Goal: Task Accomplishment & Management: Use online tool/utility

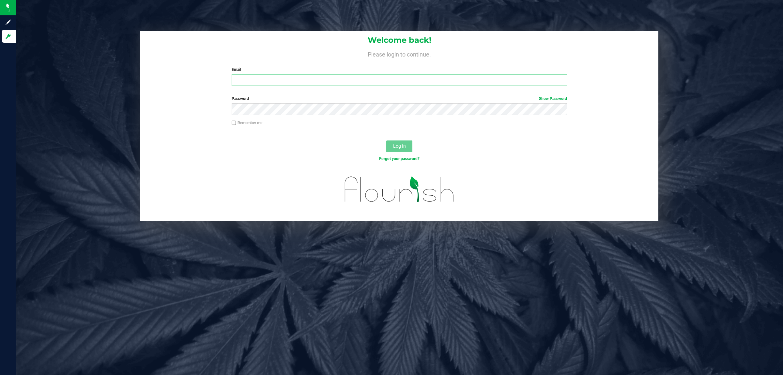
click at [383, 80] on input "Email" at bounding box center [400, 80] width 336 height 12
type input "[EMAIL_ADDRESS][DOMAIN_NAME]"
click at [386, 140] on button "Log In" at bounding box center [399, 146] width 26 height 12
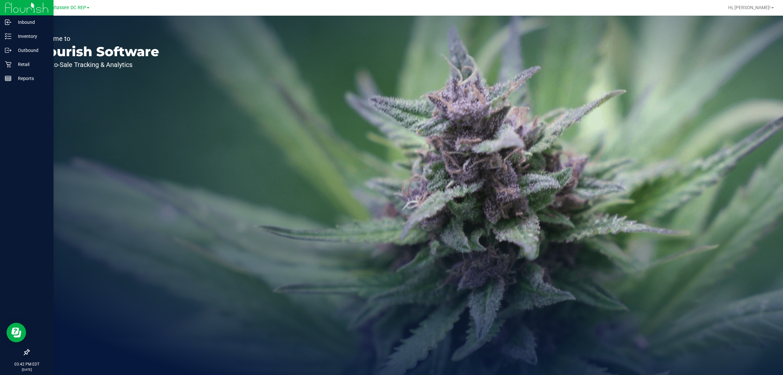
click at [24, 349] on icon at bounding box center [26, 351] width 7 height 7
click at [23, 352] on input "checkbox" at bounding box center [23, 352] width 0 height 0
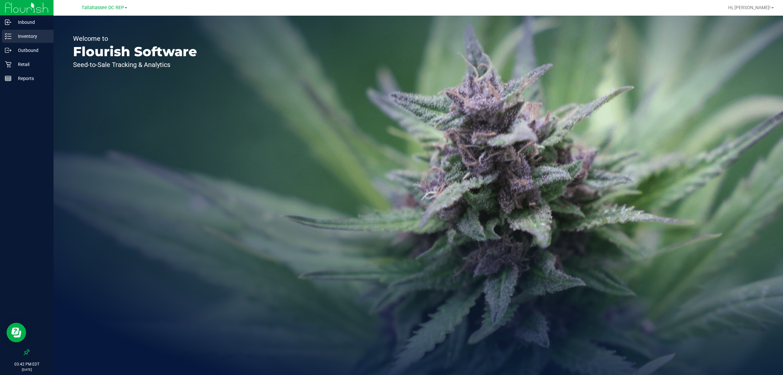
click at [40, 30] on div "Inventory" at bounding box center [28, 36] width 52 height 13
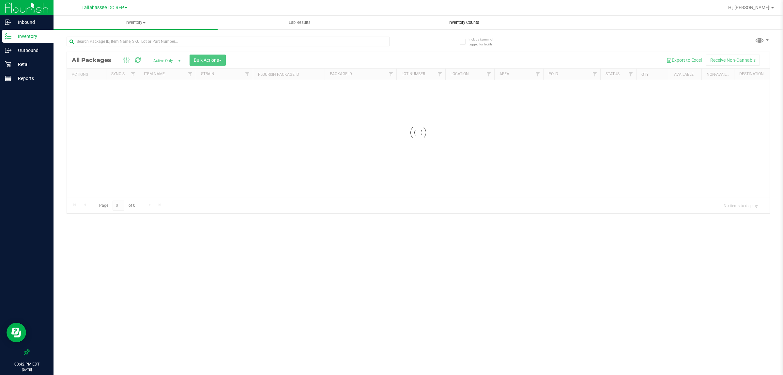
click at [467, 21] on span "Inventory Counts" at bounding box center [464, 23] width 48 height 6
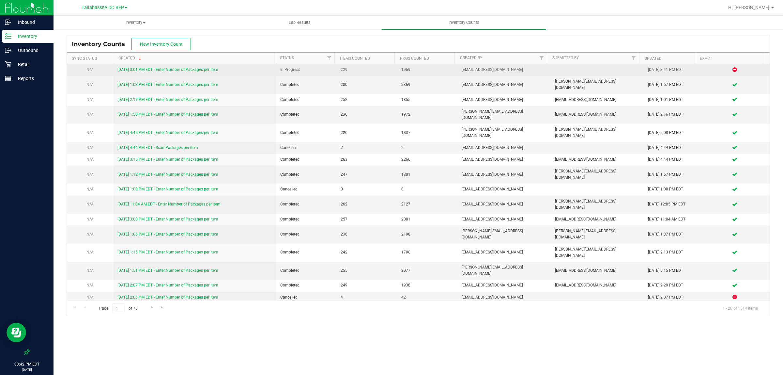
click at [144, 68] on link "[DATE] 3:01 PM EDT - Enter Number of Packages per Item" at bounding box center [167, 69] width 101 height 5
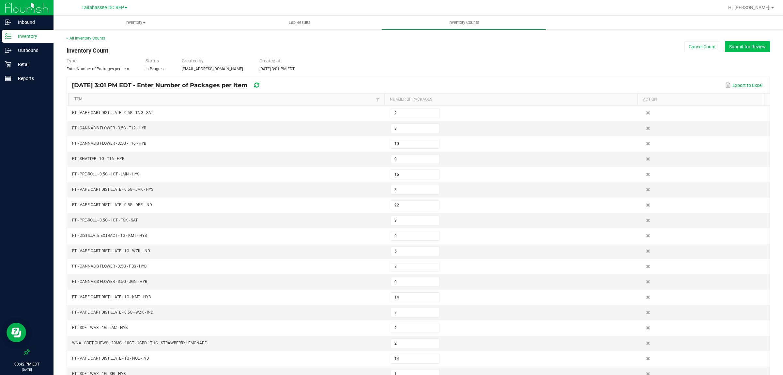
click at [729, 49] on button "Submit for Review" at bounding box center [747, 46] width 45 height 11
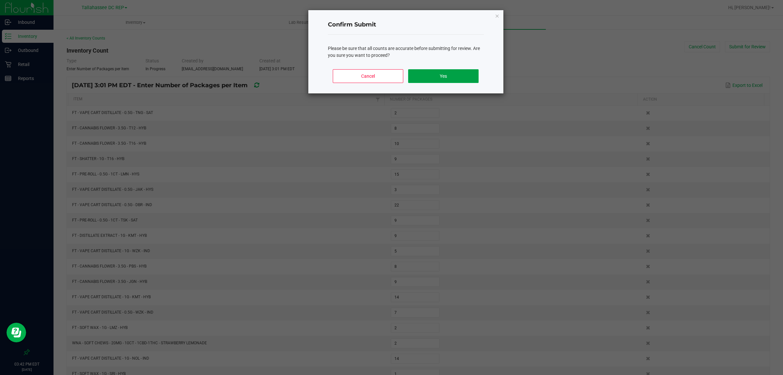
click at [446, 79] on button "Yes" at bounding box center [443, 76] width 70 height 14
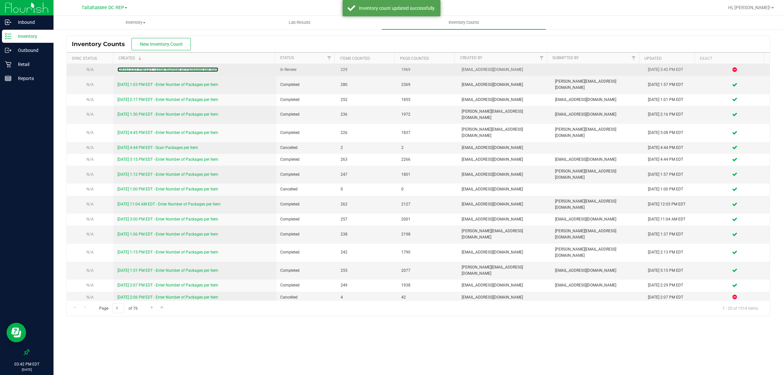
click at [163, 67] on div "[DATE] 3:01 PM EDT - Enter Number of Packages per Item" at bounding box center [194, 70] width 155 height 6
click at [170, 69] on link "[DATE] 3:01 PM EDT - Enter Number of Packages per Item" at bounding box center [167, 69] width 101 height 5
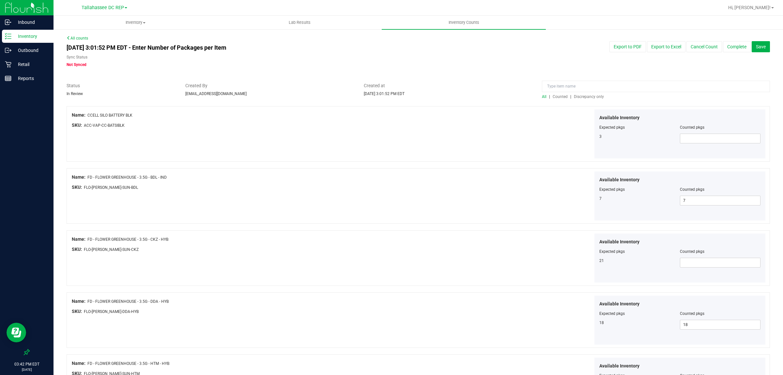
click at [583, 97] on span "Discrepancy only" at bounding box center [589, 96] width 30 height 5
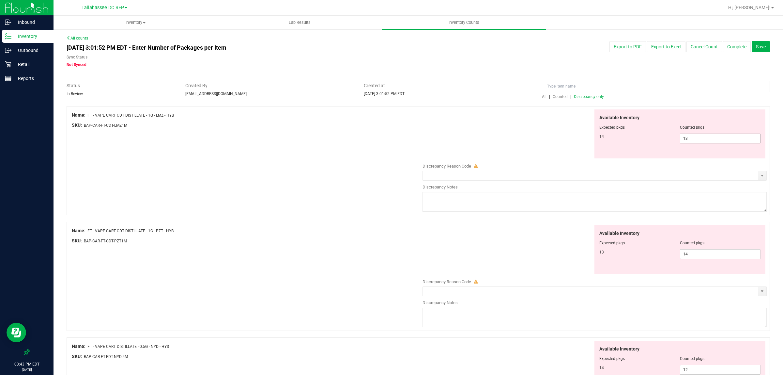
click at [700, 138] on span "13 13" at bounding box center [720, 138] width 81 height 10
click at [700, 138] on input "13" at bounding box center [720, 138] width 80 height 9
type input "14"
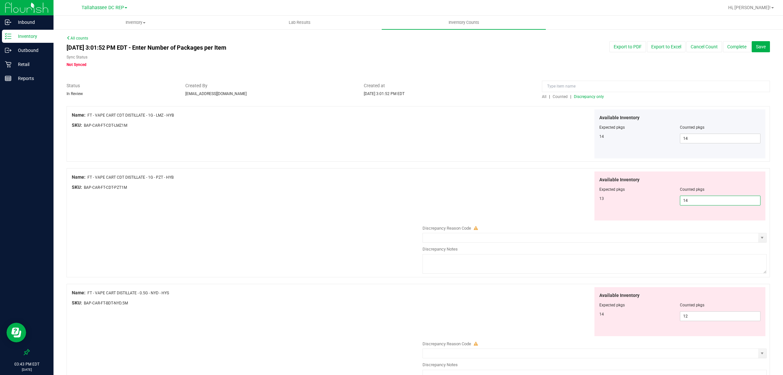
click at [699, 201] on span "14 14" at bounding box center [720, 200] width 81 height 10
click at [699, 201] on input "14" at bounding box center [720, 200] width 80 height 9
type input "13"
click at [493, 192] on div "Available Inventory Expected pkgs Counted pkgs 13 13 13" at bounding box center [592, 195] width 347 height 49
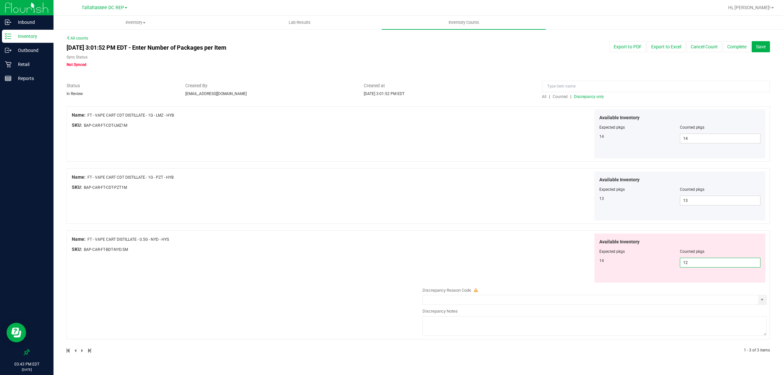
click at [699, 266] on span "12 12" at bounding box center [720, 262] width 81 height 10
click at [699, 266] on input "12" at bounding box center [720, 262] width 80 height 9
type input "14"
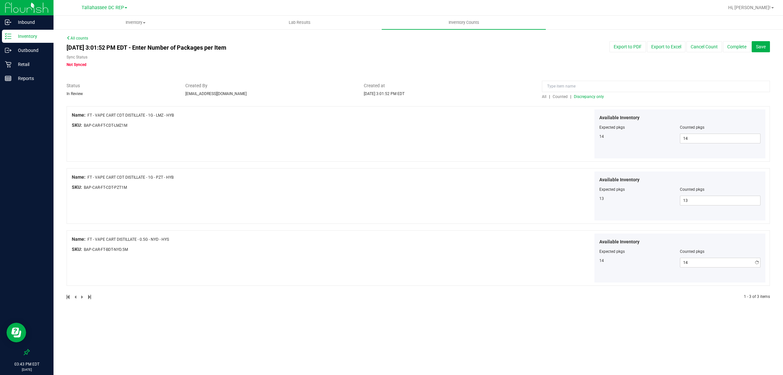
click at [531, 199] on div "Available Inventory Expected pkgs Counted pkgs 13 13 13" at bounding box center [592, 195] width 347 height 49
click at [545, 94] on div "All | Counted | Discrepancy only" at bounding box center [656, 97] width 228 height 6
click at [545, 97] on span "All" at bounding box center [544, 96] width 5 height 5
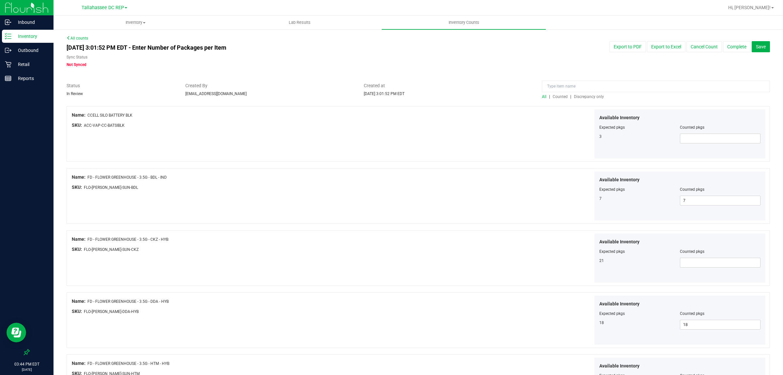
click at [710, 129] on div "Counted pkgs" at bounding box center [720, 127] width 81 height 6
click at [710, 136] on span at bounding box center [720, 138] width 81 height 10
type input "3"
click at [702, 267] on span at bounding box center [720, 262] width 81 height 10
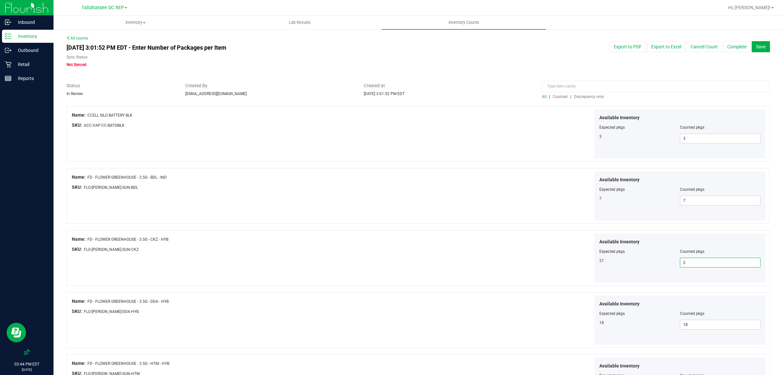
type input "21"
click at [486, 242] on div "Available Inventory Expected pkgs Counted pkgs 21 21 21" at bounding box center [592, 257] width 347 height 49
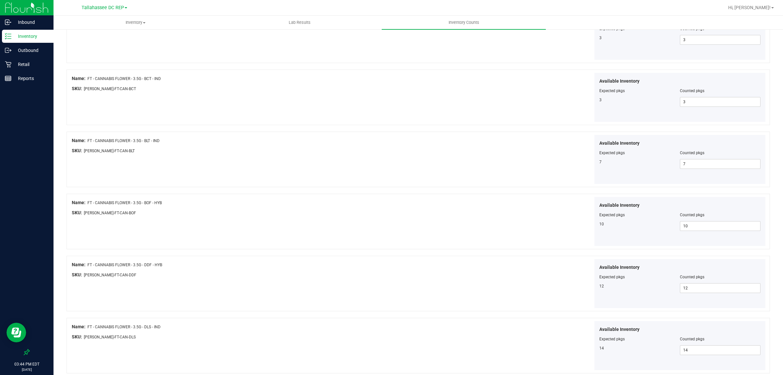
scroll to position [996, 0]
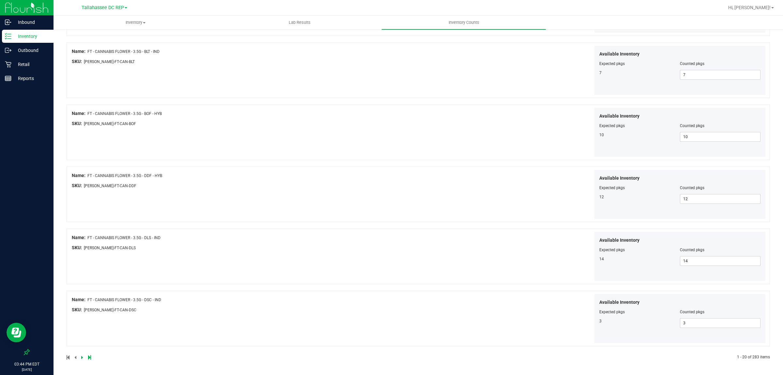
click at [82, 358] on icon at bounding box center [82, 357] width 2 height 4
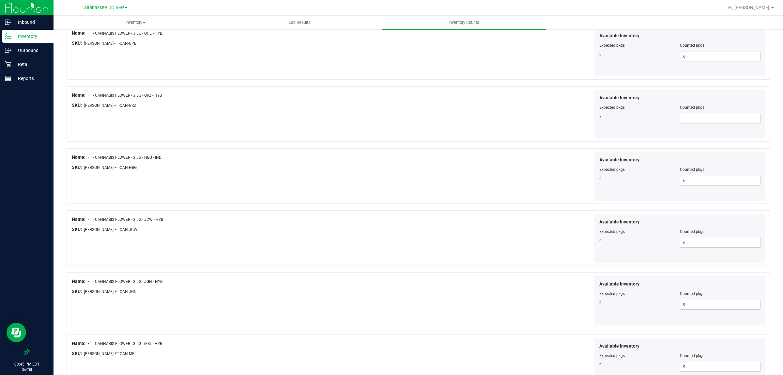
scroll to position [285, 0]
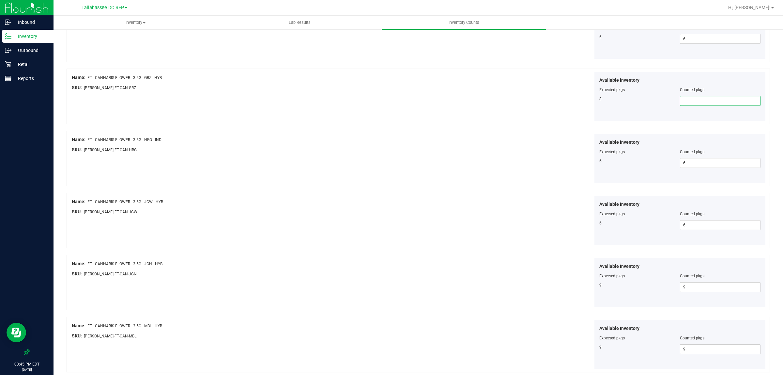
click at [728, 103] on span at bounding box center [720, 101] width 81 height 10
type input "8"
click at [344, 135] on div "Name: FT - CANNABIS FLOWER - 3.5G - HBG - IND SKU: [PERSON_NAME]-FT-CAN-HBG" at bounding box center [245, 146] width 347 height 25
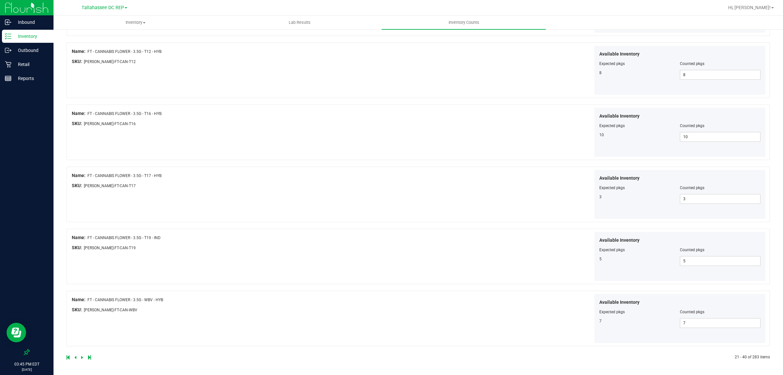
click at [81, 356] on icon at bounding box center [82, 357] width 2 height 4
click at [681, 71] on span at bounding box center [720, 75] width 81 height 10
type input "2"
click at [696, 141] on span at bounding box center [720, 137] width 81 height 10
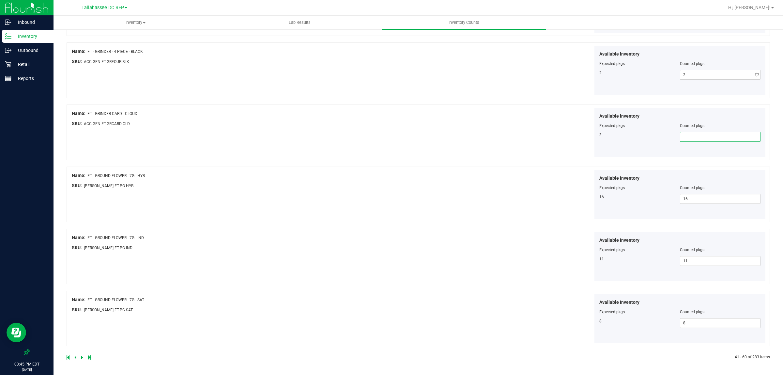
type input "3"
click at [448, 171] on div "Available Inventory Expected pkgs Counted pkgs 16 16 16" at bounding box center [592, 194] width 347 height 49
click at [82, 358] on icon at bounding box center [82, 357] width 2 height 4
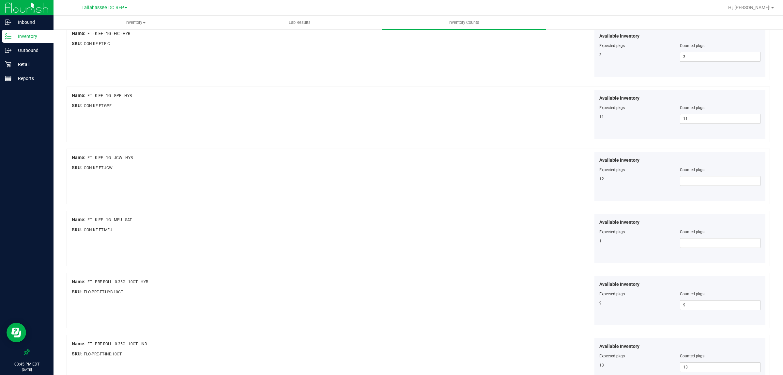
scroll to position [122, 0]
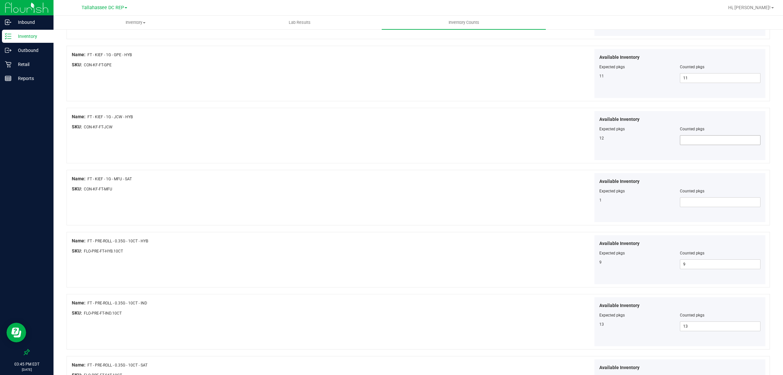
click at [698, 139] on span at bounding box center [720, 140] width 81 height 10
type input "12"
click at [685, 206] on span at bounding box center [720, 202] width 81 height 10
type input "1"
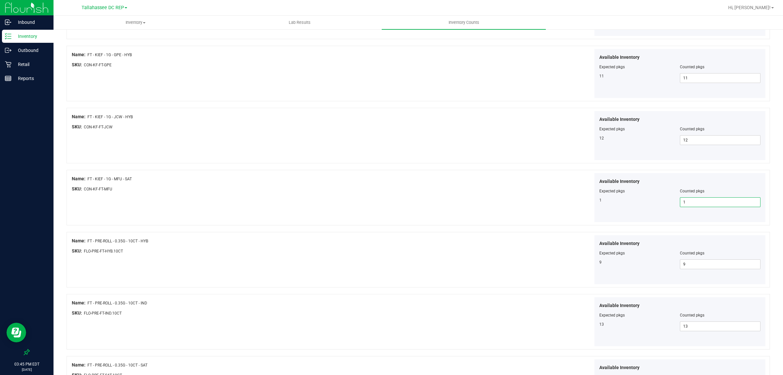
type input "1"
click at [485, 214] on div "Available Inventory Expected pkgs Counted pkgs 1 1 1" at bounding box center [592, 197] width 347 height 49
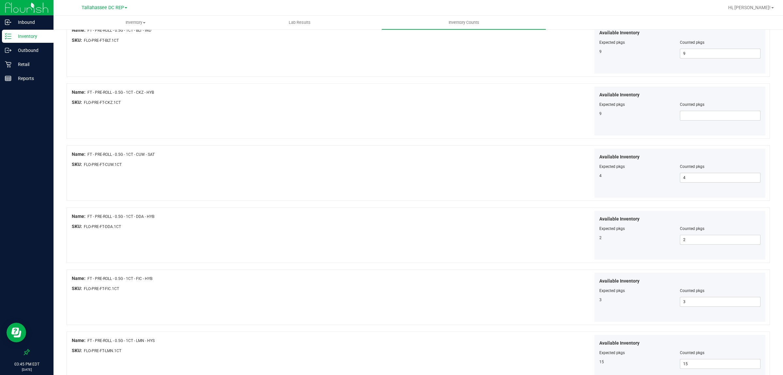
scroll to position [530, 0]
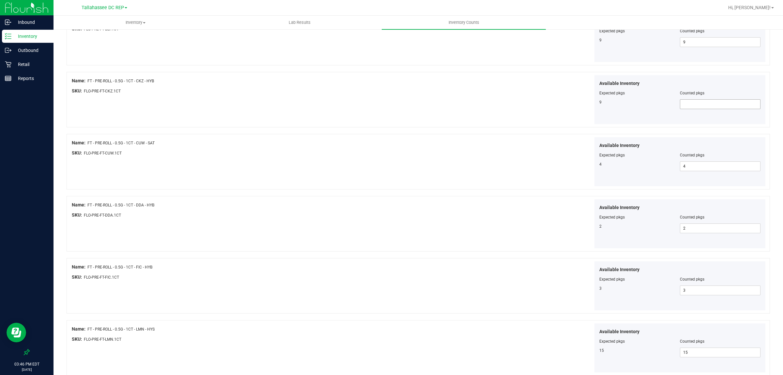
click at [699, 100] on span at bounding box center [720, 104] width 81 height 10
click at [699, 103] on span at bounding box center [720, 104] width 81 height 10
type input "9"
drag, startPoint x: 555, startPoint y: 159, endPoint x: 546, endPoint y: 163, distance: 9.9
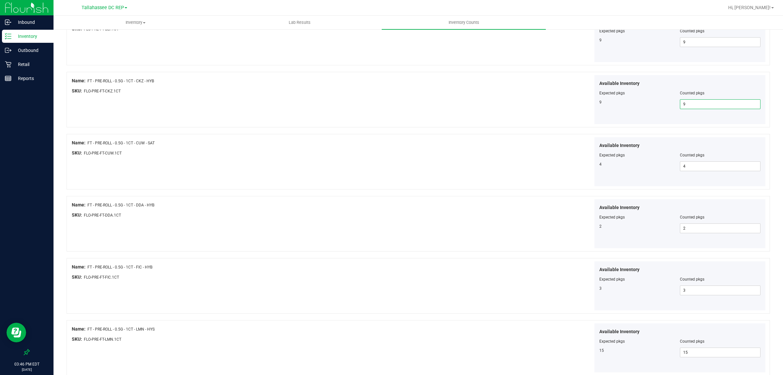
click at [554, 160] on div "Available Inventory Expected pkgs Counted pkgs 4 4 4" at bounding box center [592, 161] width 347 height 49
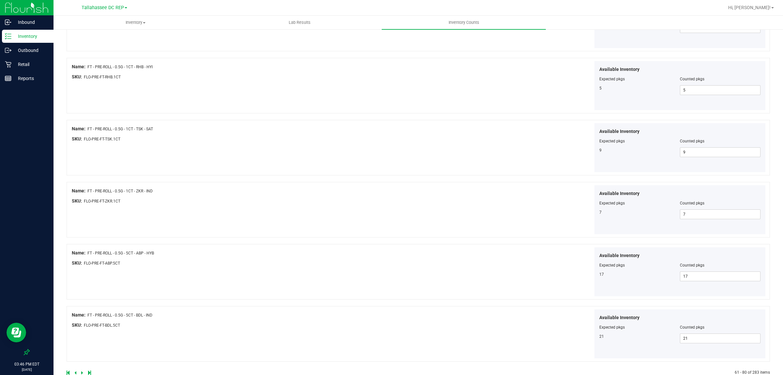
scroll to position [996, 0]
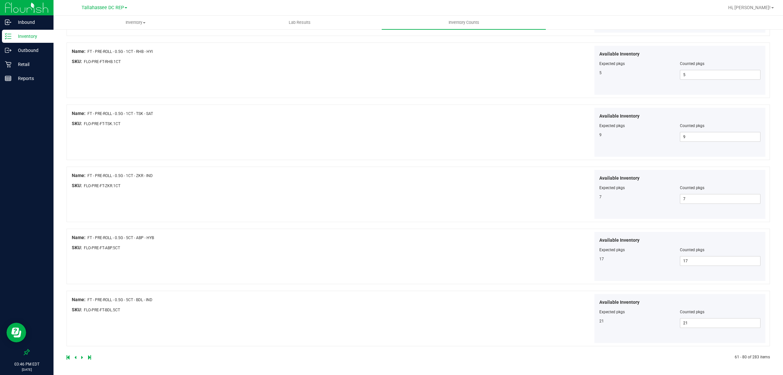
click at [81, 356] on icon at bounding box center [82, 357] width 2 height 4
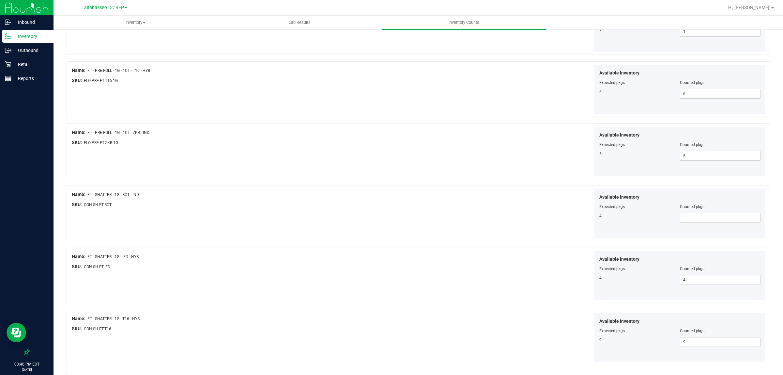
scroll to position [938, 0]
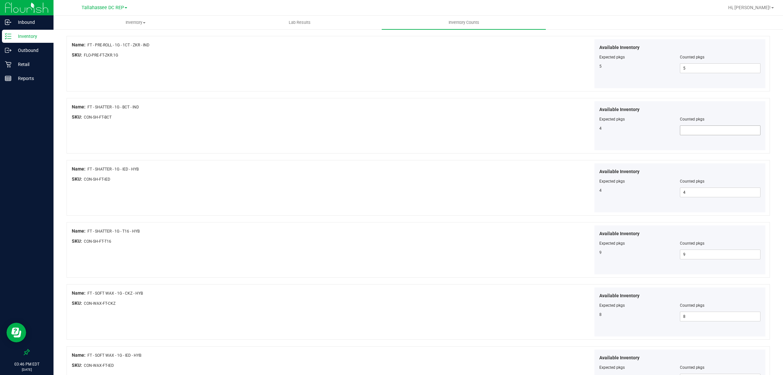
click at [701, 128] on span at bounding box center [720, 130] width 81 height 10
type input "4"
click at [594, 109] on div "Available Inventory Expected pkgs Counted pkgs 4 4 4" at bounding box center [679, 125] width 171 height 49
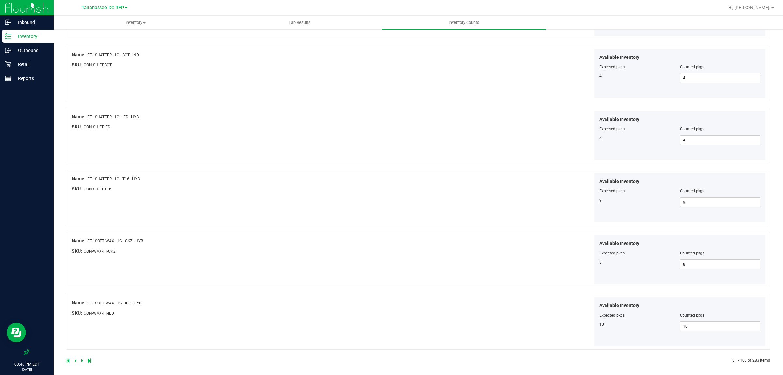
scroll to position [996, 0]
click at [82, 356] on icon at bounding box center [82, 357] width 2 height 4
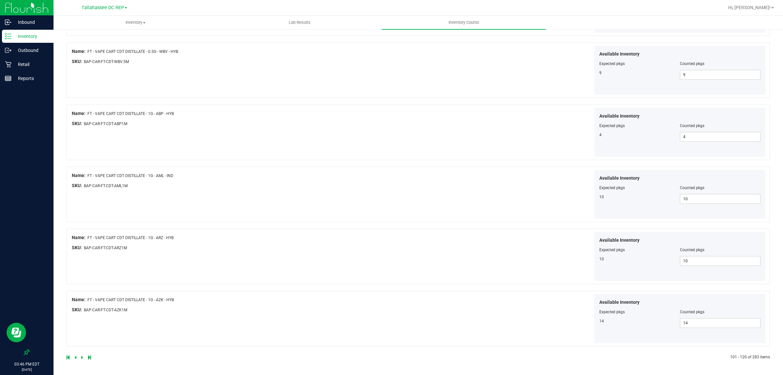
click at [82, 357] on icon at bounding box center [82, 357] width 2 height 4
click at [81, 358] on icon at bounding box center [82, 357] width 2 height 4
click at [82, 357] on icon at bounding box center [82, 357] width 2 height 4
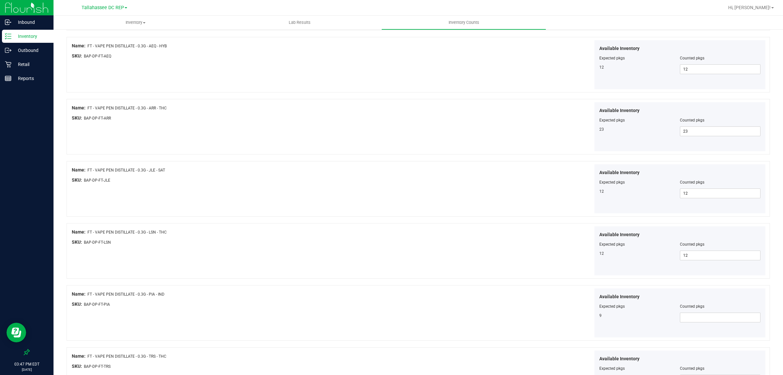
scroll to position [245, 0]
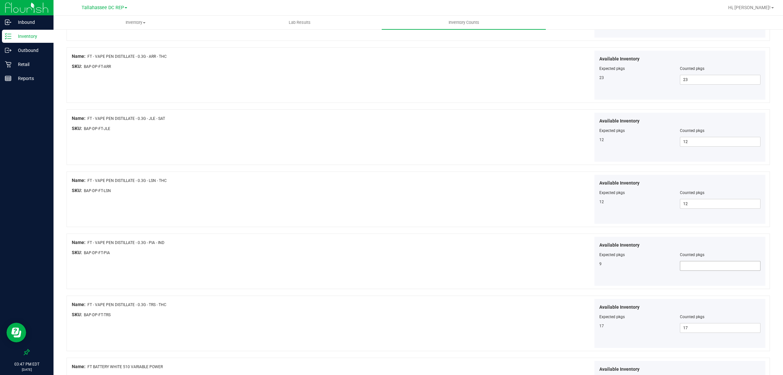
click at [712, 265] on span at bounding box center [720, 266] width 81 height 10
type input "9"
click at [551, 268] on div "Available Inventory Expected pkgs Counted pkgs 9 9 9" at bounding box center [592, 261] width 347 height 49
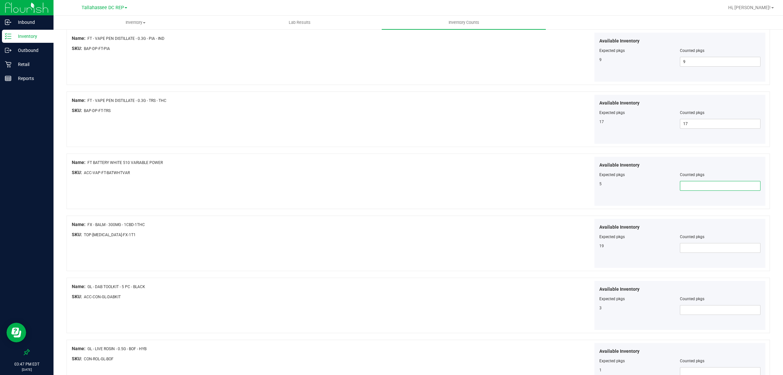
click at [695, 191] on span at bounding box center [720, 186] width 81 height 10
type input "5"
drag, startPoint x: 701, startPoint y: 252, endPoint x: 700, endPoint y: 249, distance: 3.3
click at [701, 250] on span at bounding box center [720, 248] width 81 height 10
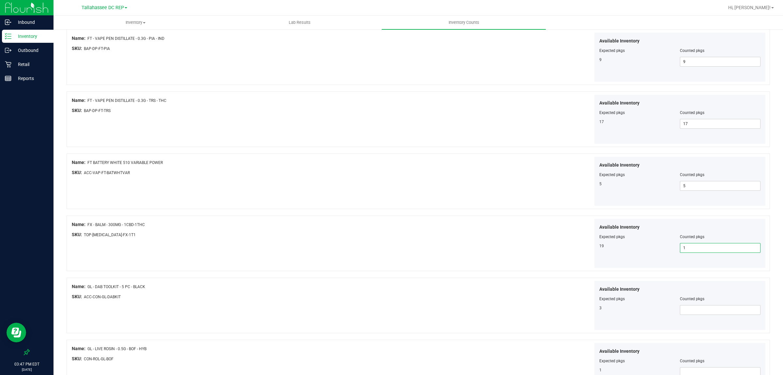
type input "19"
click at [697, 314] on span at bounding box center [720, 310] width 81 height 10
type input "."
type input "3"
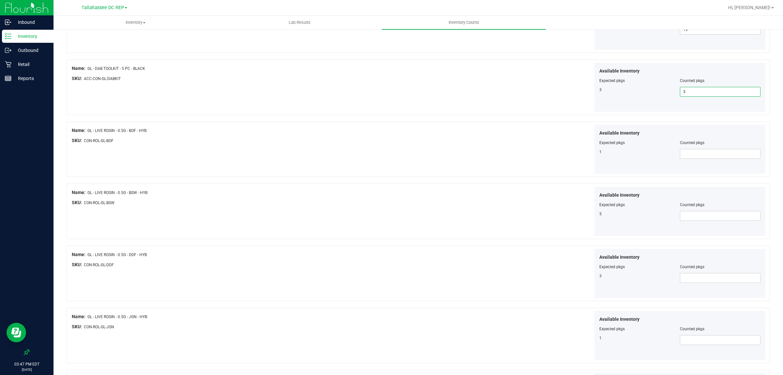
scroll to position [653, 0]
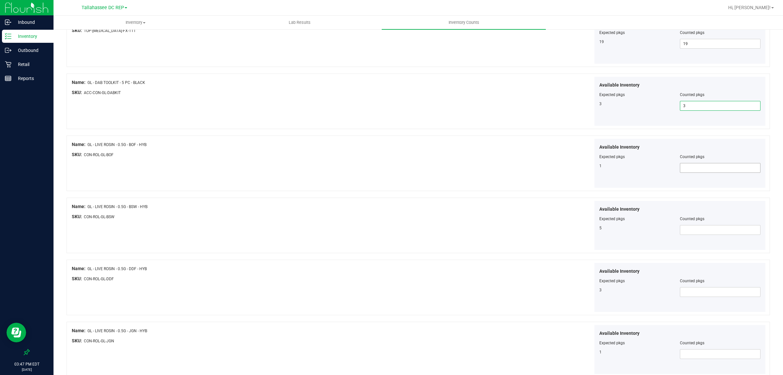
type input "3"
click at [696, 166] on span at bounding box center [720, 168] width 81 height 10
type input "1"
click at [730, 235] on span at bounding box center [720, 230] width 81 height 10
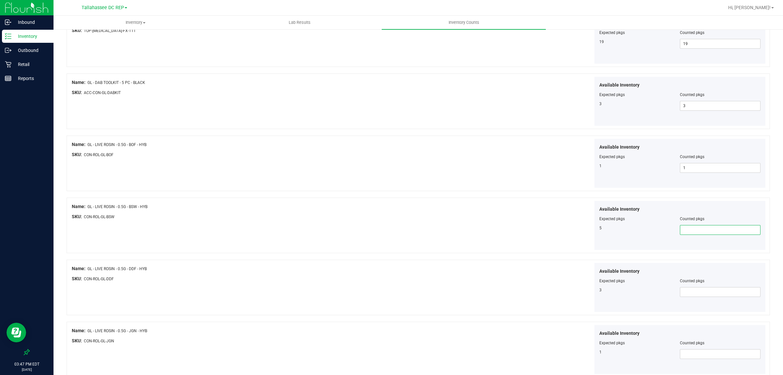
type input "5"
click at [706, 294] on span at bounding box center [720, 292] width 81 height 10
type input "3"
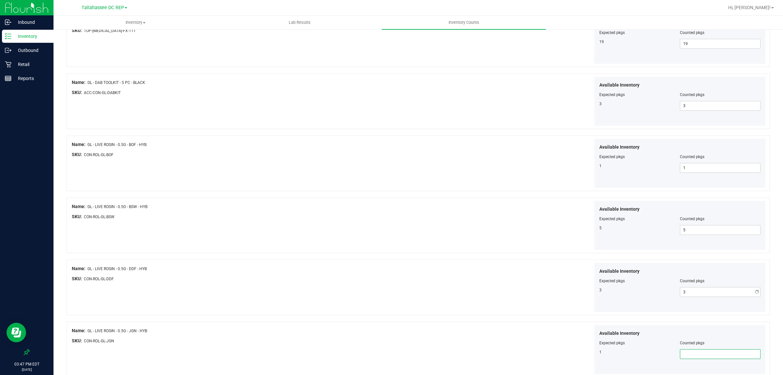
click at [687, 359] on span at bounding box center [720, 354] width 81 height 10
type input "1"
click at [602, 352] on div "1" at bounding box center [639, 352] width 81 height 6
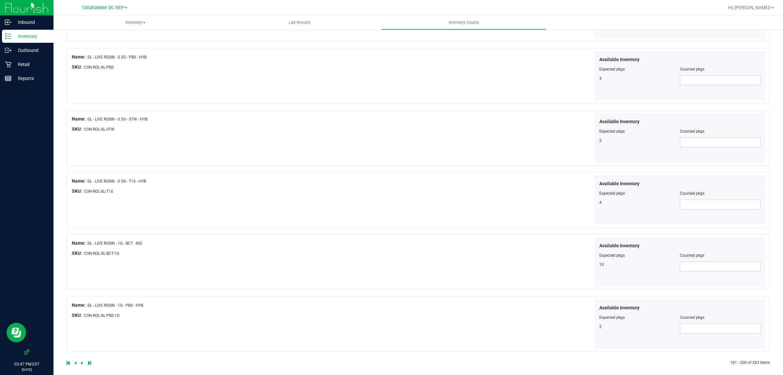
scroll to position [996, 0]
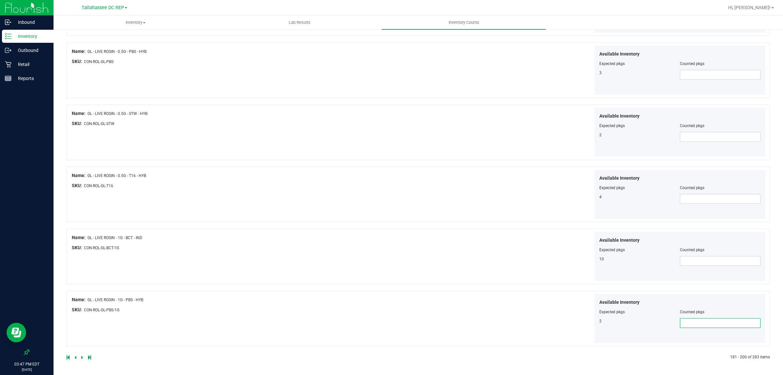
click at [686, 323] on span at bounding box center [720, 323] width 81 height 10
type input "2"
click at [716, 262] on span at bounding box center [720, 261] width 81 height 10
type input "10"
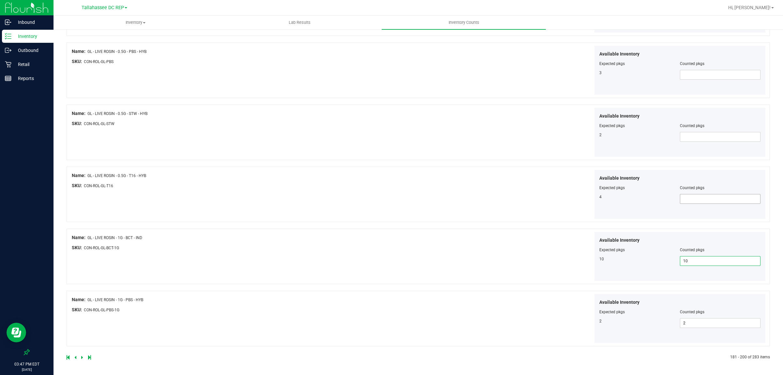
type input "10"
click at [688, 198] on span at bounding box center [720, 199] width 81 height 10
type input "4"
click at [700, 132] on span at bounding box center [720, 137] width 81 height 10
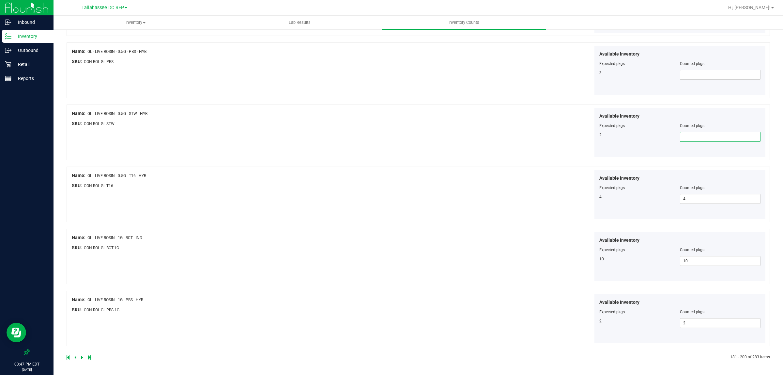
type input "1"
type input "2"
click at [701, 73] on span at bounding box center [720, 75] width 81 height 10
type input "3"
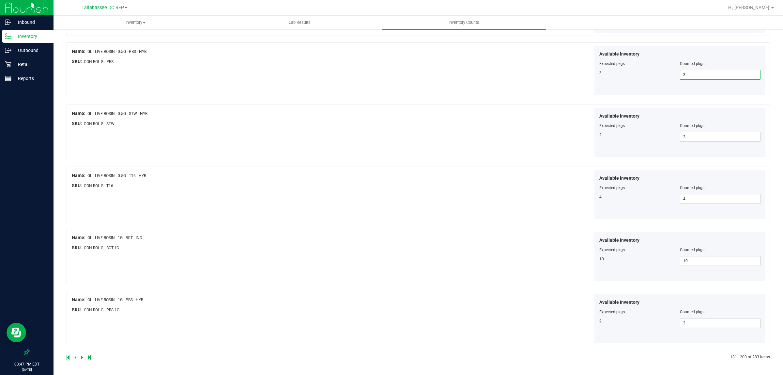
type input "3"
click at [425, 219] on div at bounding box center [506, 219] width 174 height 0
click at [81, 360] on div at bounding box center [243, 357] width 352 height 6
click at [82, 356] on icon at bounding box center [82, 357] width 2 height 4
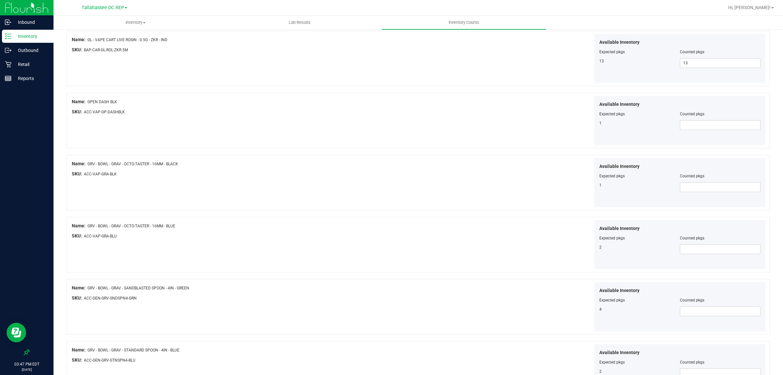
scroll to position [245, 0]
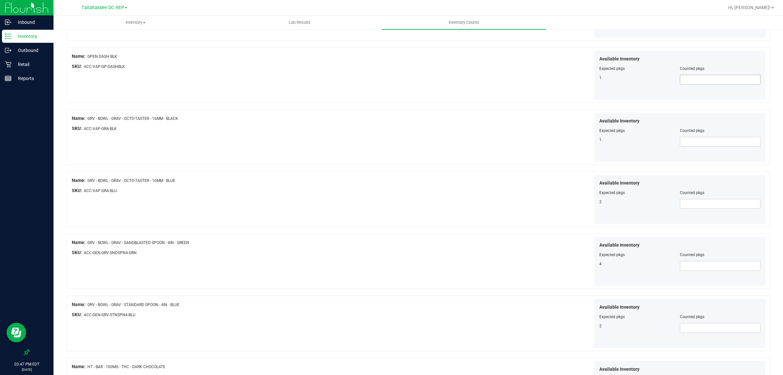
click at [687, 84] on span at bounding box center [720, 80] width 81 height 10
type input "1"
drag, startPoint x: 715, startPoint y: 146, endPoint x: 710, endPoint y: 170, distance: 24.4
click at [714, 146] on span at bounding box center [720, 142] width 81 height 10
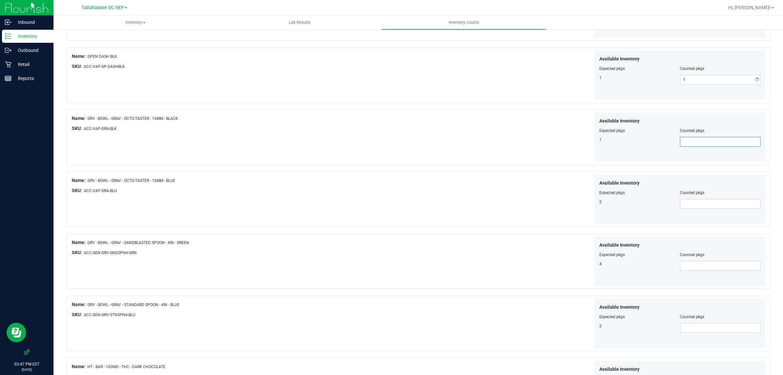
type input "1"
click at [703, 208] on span at bounding box center [720, 204] width 81 height 10
type input "2"
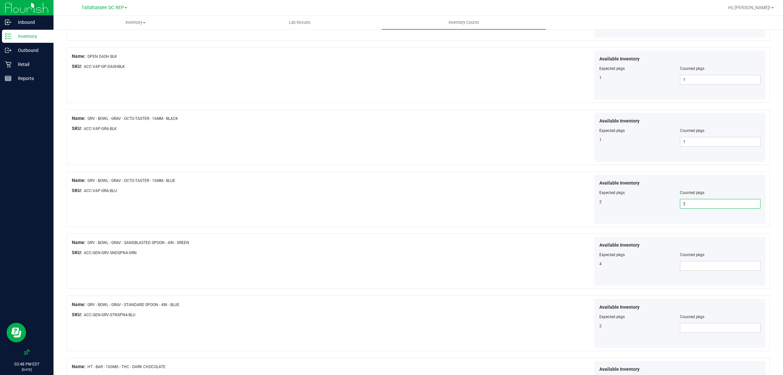
click at [702, 273] on div "Available Inventory Expected pkgs Counted pkgs 4" at bounding box center [679, 261] width 171 height 49
click at [700, 270] on span at bounding box center [720, 266] width 81 height 10
type input "4"
drag, startPoint x: 699, startPoint y: 334, endPoint x: 692, endPoint y: 329, distance: 8.5
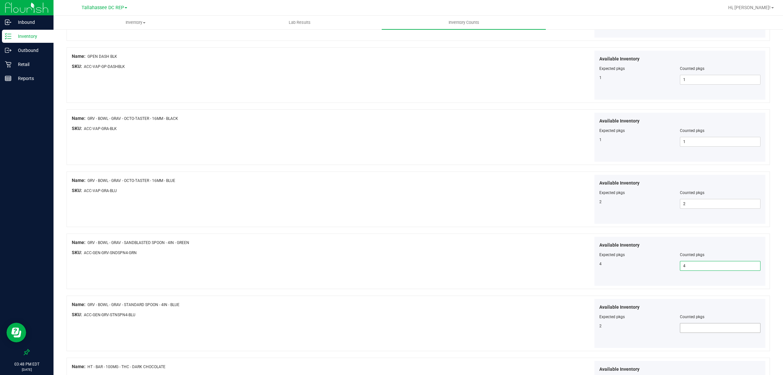
click at [698, 331] on div "Available Inventory Expected pkgs Counted pkgs 2" at bounding box center [679, 323] width 171 height 49
drag, startPoint x: 626, startPoint y: 342, endPoint x: 754, endPoint y: 318, distance: 130.7
click at [716, 322] on div "Available Inventory Expected pkgs Counted pkgs 2" at bounding box center [679, 323] width 171 height 49
click at [733, 326] on span at bounding box center [720, 328] width 81 height 10
type input "2"
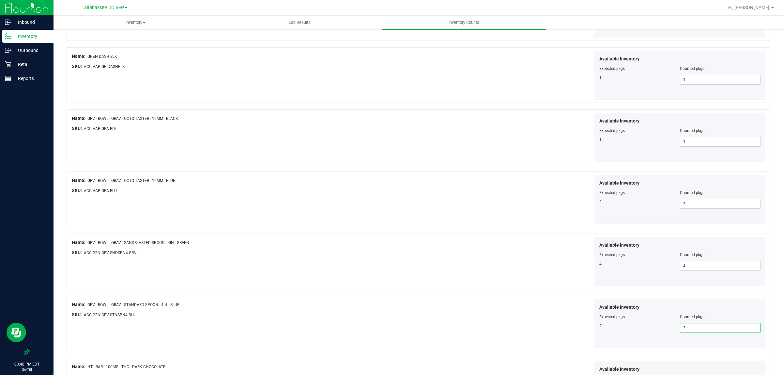
type input "2"
drag, startPoint x: 511, startPoint y: 308, endPoint x: 508, endPoint y: 305, distance: 4.2
click at [510, 306] on div "Available Inventory Expected pkgs Counted pkgs 2 2 2" at bounding box center [592, 323] width 347 height 49
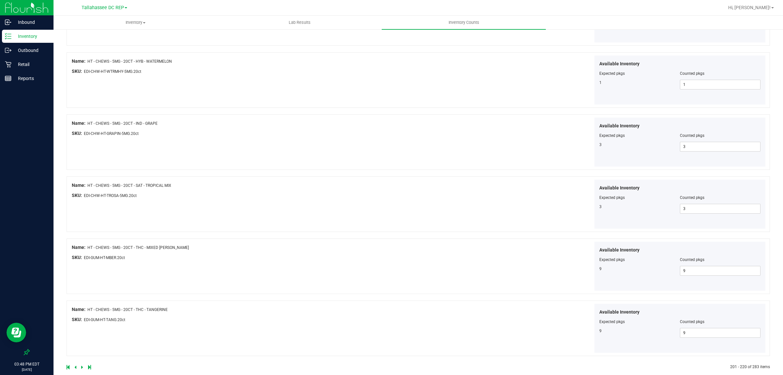
scroll to position [996, 0]
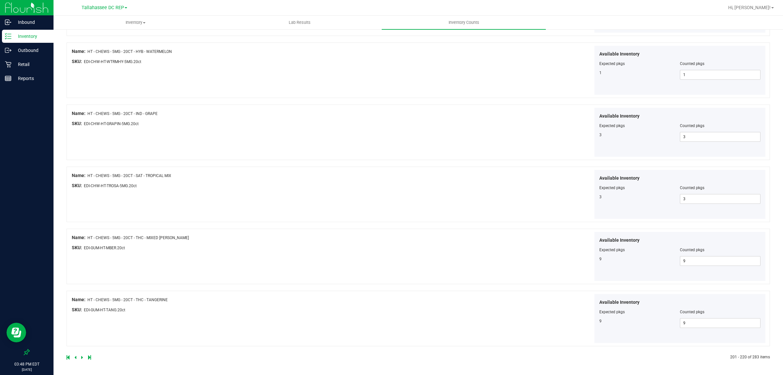
click at [81, 352] on div at bounding box center [418, 349] width 703 height 7
click at [82, 358] on icon at bounding box center [82, 357] width 2 height 4
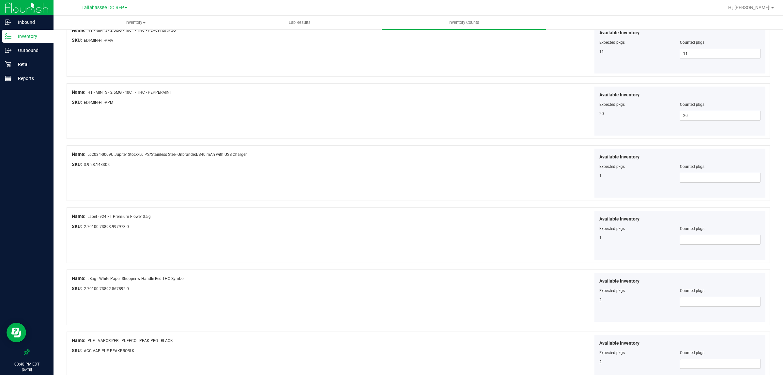
scroll to position [163, 0]
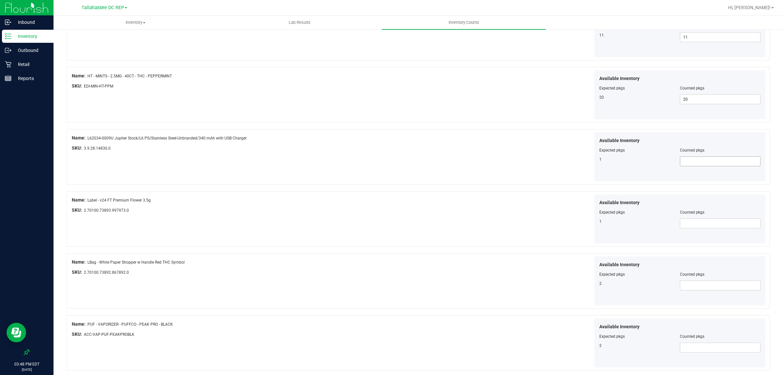
click at [720, 159] on span at bounding box center [720, 161] width 81 height 10
type input "1"
click at [365, 200] on div "Name: Label - v24 FT Premium Flower 3.5g" at bounding box center [245, 199] width 347 height 7
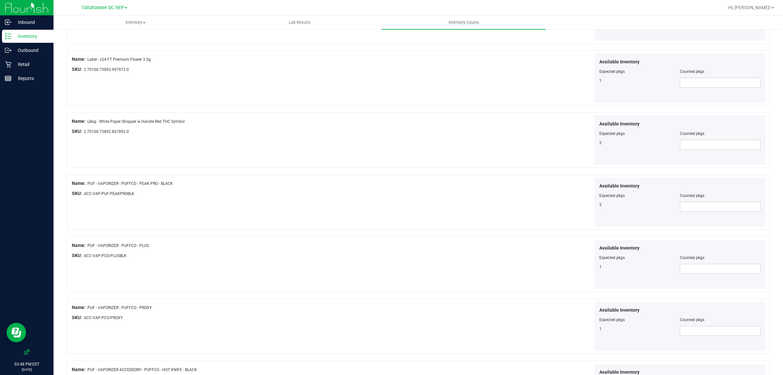
scroll to position [326, 0]
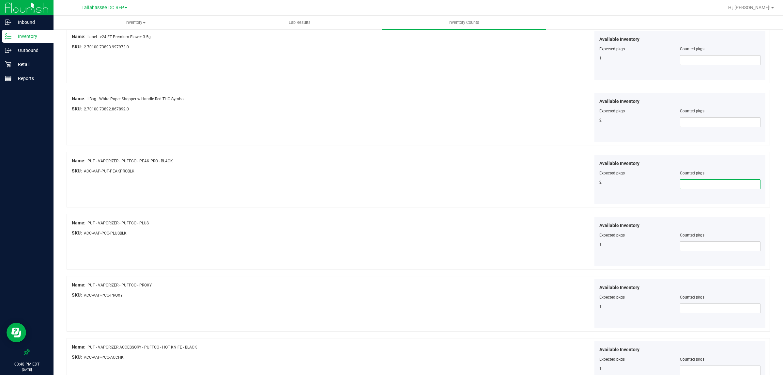
click at [727, 185] on span at bounding box center [720, 184] width 81 height 10
type input "2"
click at [713, 255] on div "Available Inventory Expected pkgs Counted pkgs 1" at bounding box center [679, 241] width 171 height 49
type input "1"
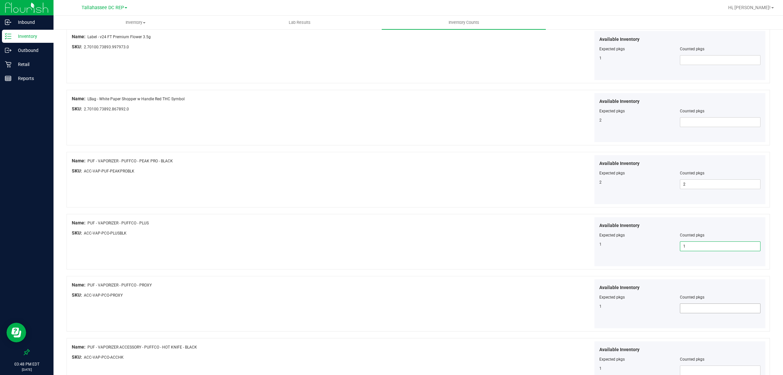
type input "1"
click at [735, 308] on span at bounding box center [720, 308] width 81 height 10
type input "1"
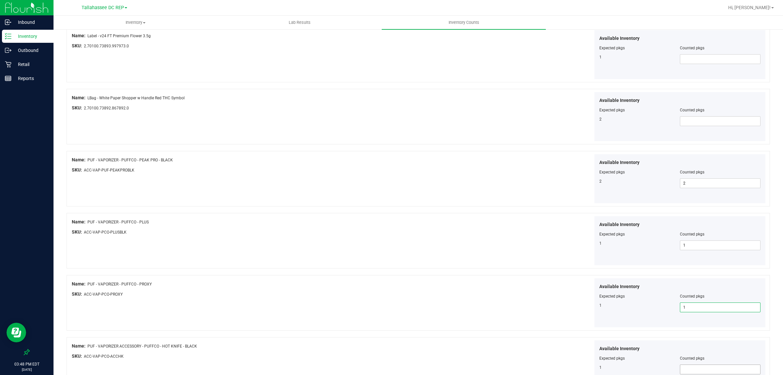
click at [723, 371] on span at bounding box center [720, 369] width 81 height 10
type input "1"
click at [370, 232] on div "SKU: ACC-VAP-PCO-PLUSBLK" at bounding box center [245, 231] width 347 height 7
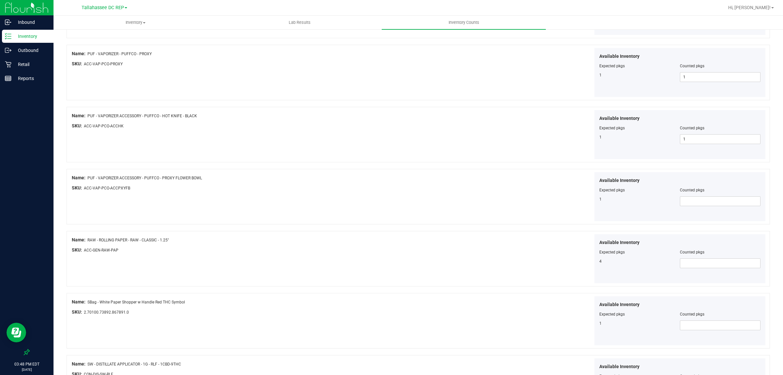
scroll to position [572, 0]
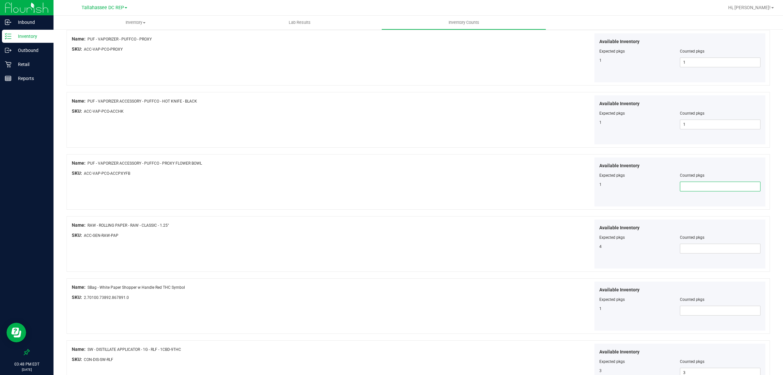
drag, startPoint x: 706, startPoint y: 187, endPoint x: 707, endPoint y: 193, distance: 6.6
click at [707, 187] on span at bounding box center [720, 186] width 81 height 10
type input "1"
click at [720, 250] on span at bounding box center [720, 248] width 81 height 10
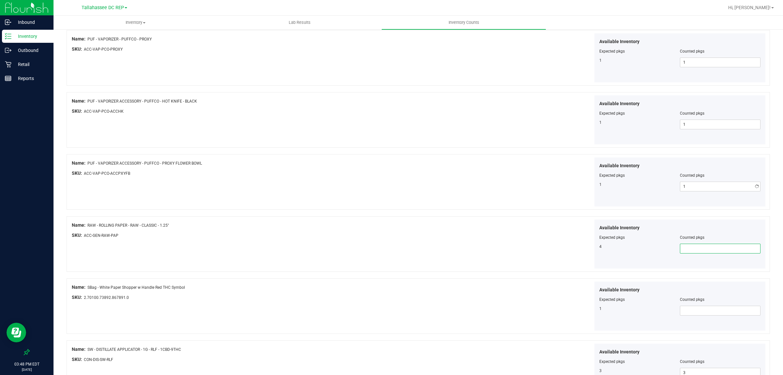
type input "4"
drag, startPoint x: 688, startPoint y: 314, endPoint x: 685, endPoint y: 311, distance: 4.4
click at [686, 312] on span at bounding box center [720, 310] width 81 height 10
type input "1"
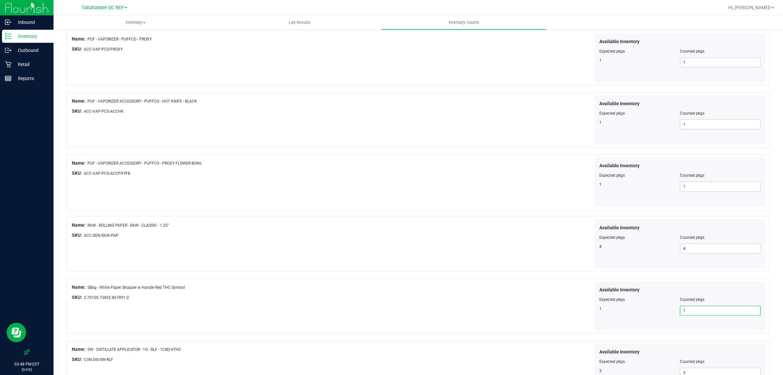
type input "1"
drag, startPoint x: 431, startPoint y: 248, endPoint x: 429, endPoint y: 245, distance: 3.8
click at [430, 248] on div "Available Inventory Expected pkgs Counted pkgs 4 4 4" at bounding box center [592, 243] width 347 height 49
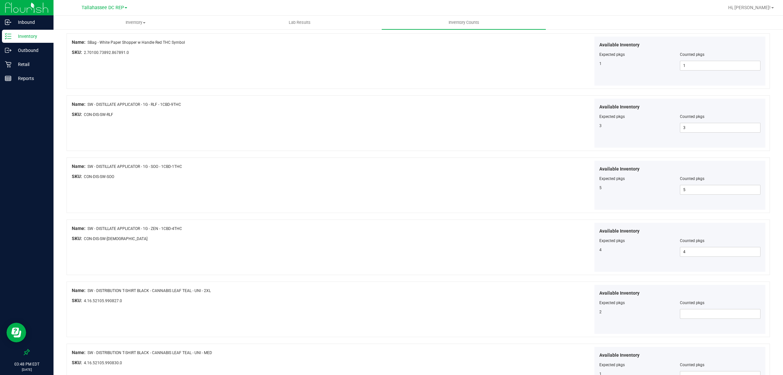
scroll to position [980, 0]
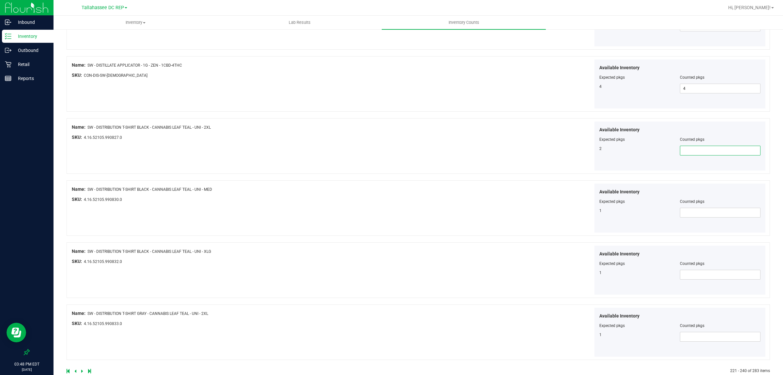
click at [703, 155] on span at bounding box center [720, 151] width 81 height 10
type input "2"
click at [692, 217] on span at bounding box center [720, 213] width 81 height 10
type input "1"
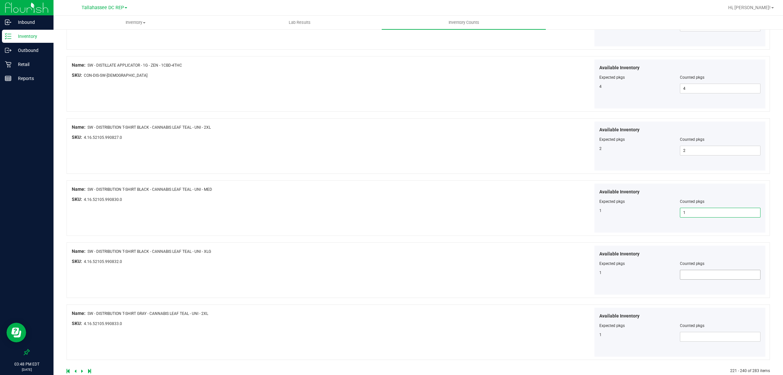
type input "1"
click at [712, 277] on span at bounding box center [720, 274] width 81 height 10
type input "1"
click at [715, 340] on span at bounding box center [720, 336] width 81 height 10
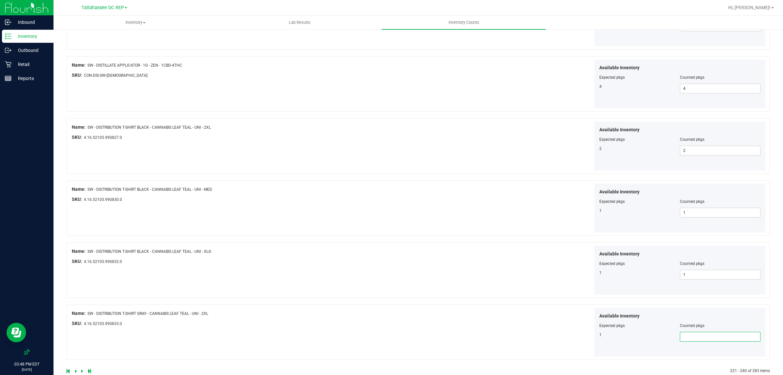
type input "1"
drag, startPoint x: 694, startPoint y: 341, endPoint x: 600, endPoint y: 319, distance: 96.9
click at [595, 323] on div "Available Inventory Expected pkgs Counted pkgs 1 1" at bounding box center [679, 331] width 171 height 49
drag, startPoint x: 699, startPoint y: 281, endPoint x: 593, endPoint y: 282, distance: 105.7
click at [598, 282] on div "Available Inventory Expected pkgs Counted pkgs 1 1 1" at bounding box center [679, 269] width 171 height 49
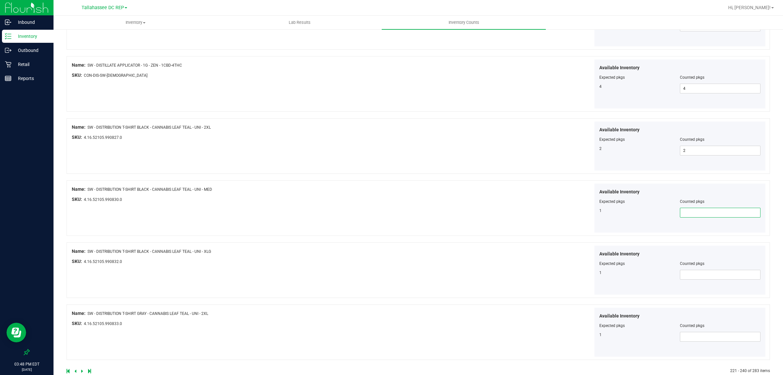
drag, startPoint x: 717, startPoint y: 214, endPoint x: 505, endPoint y: 195, distance: 212.9
click at [505, 194] on div "Available Inventory Expected pkgs Counted pkgs 1 1" at bounding box center [592, 207] width 347 height 49
click at [500, 196] on div "Available Inventory Expected pkgs Counted pkgs 1" at bounding box center [592, 207] width 347 height 49
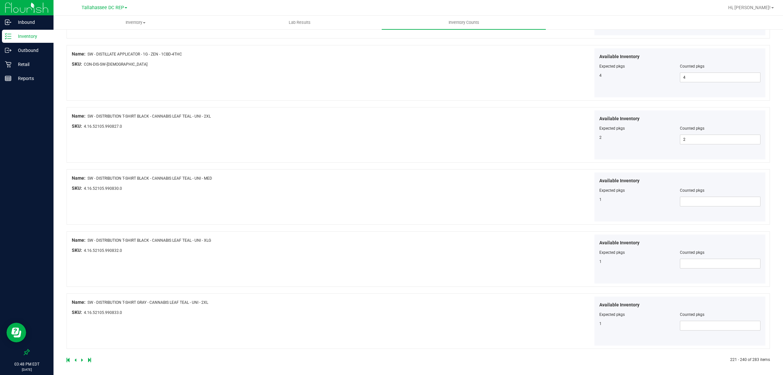
scroll to position [996, 0]
click at [81, 357] on icon at bounding box center [82, 357] width 2 height 4
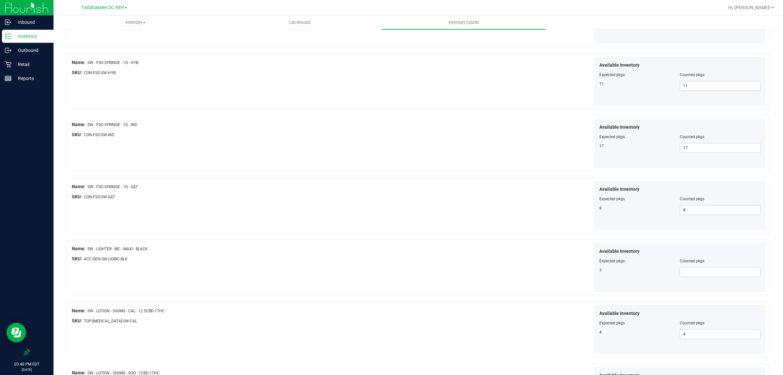
scroll to position [285, 0]
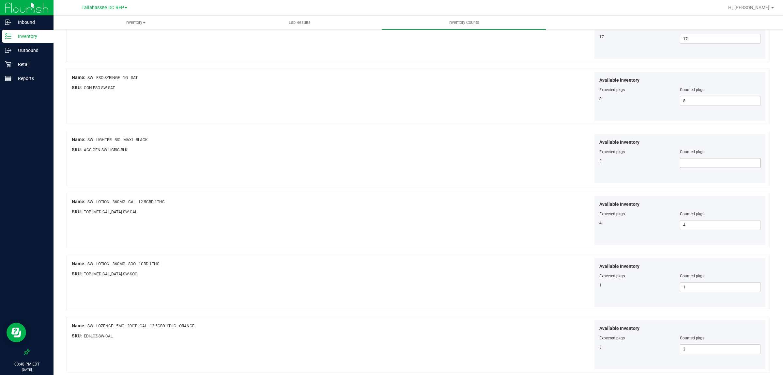
click at [694, 162] on div "Available Inventory Expected pkgs Counted pkgs 3" at bounding box center [679, 158] width 171 height 49
drag, startPoint x: 688, startPoint y: 176, endPoint x: 686, endPoint y: 157, distance: 19.7
click at [688, 176] on div "Available Inventory Expected pkgs Counted pkgs 3" at bounding box center [679, 158] width 171 height 49
click at [686, 158] on div at bounding box center [680, 156] width 162 height 3
click at [686, 165] on span at bounding box center [720, 163] width 81 height 10
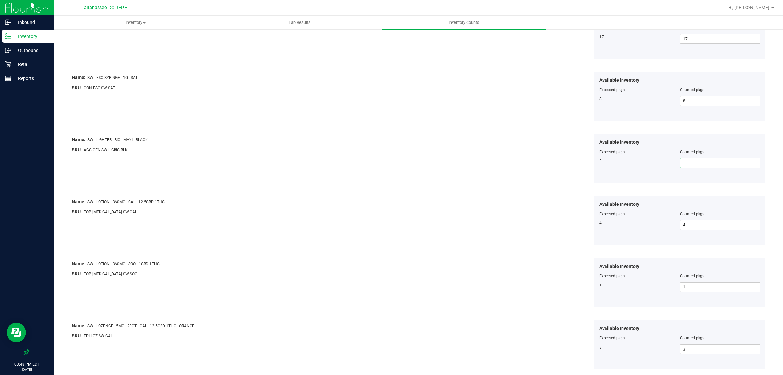
type input "3"
drag, startPoint x: 519, startPoint y: 147, endPoint x: 514, endPoint y: 160, distance: 14.4
click at [519, 147] on div "Available Inventory Expected pkgs Counted pkgs 3 3 3" at bounding box center [592, 158] width 347 height 49
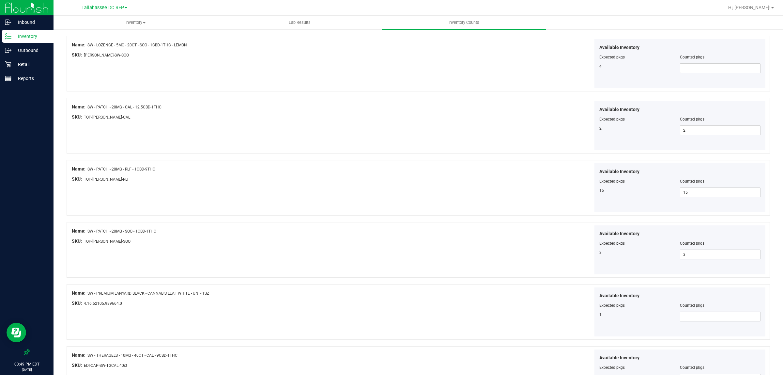
scroll to position [693, 0]
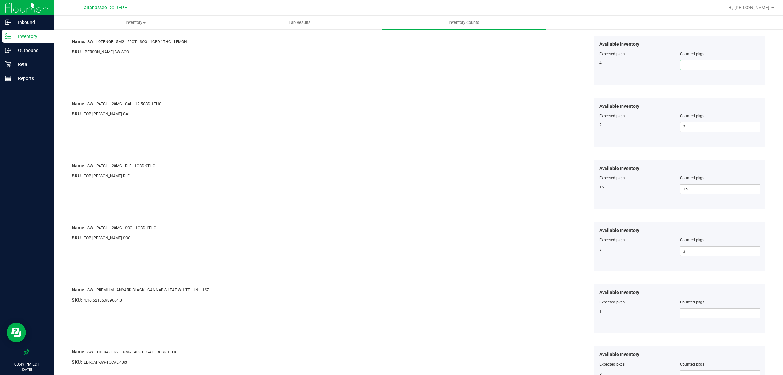
click at [705, 69] on span at bounding box center [720, 65] width 81 height 10
type input "4"
click at [453, 120] on div "Available Inventory Expected pkgs Counted pkgs 2 2 2" at bounding box center [592, 122] width 347 height 49
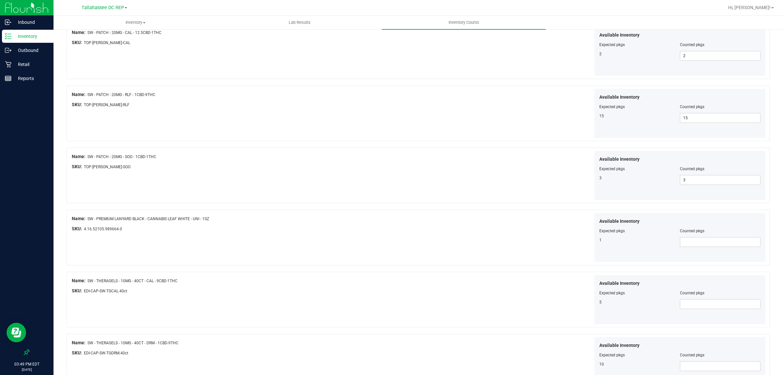
scroll to position [816, 0]
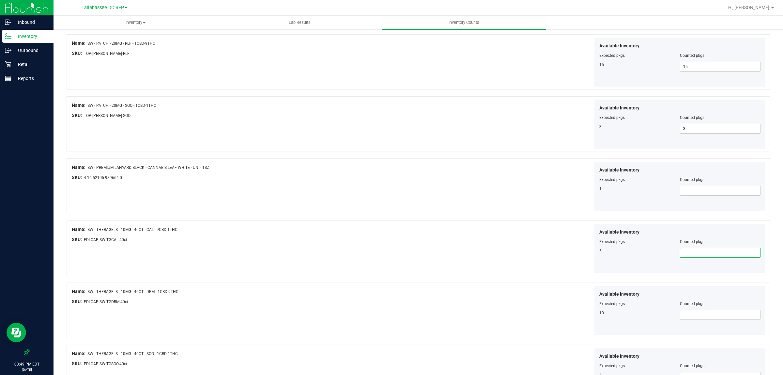
click at [698, 255] on span at bounding box center [720, 253] width 81 height 10
type input "5"
drag, startPoint x: 484, startPoint y: 263, endPoint x: 483, endPoint y: 268, distance: 4.3
click at [483, 268] on div "Available Inventory Expected pkgs Counted pkgs 5 5 5" at bounding box center [592, 247] width 347 height 49
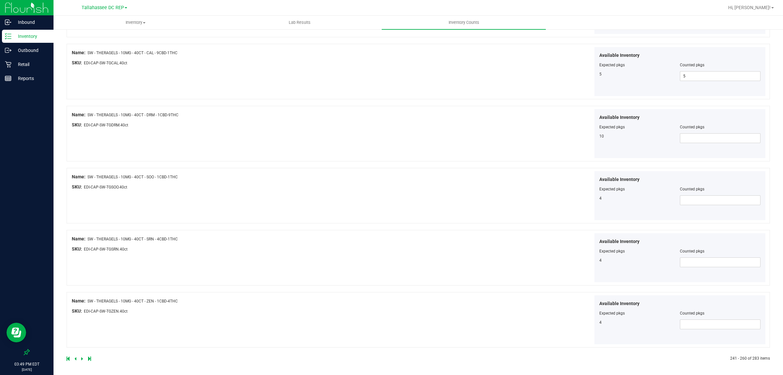
scroll to position [996, 0]
click at [712, 136] on span at bounding box center [720, 137] width 81 height 10
type input "10"
click at [689, 199] on span at bounding box center [720, 199] width 81 height 10
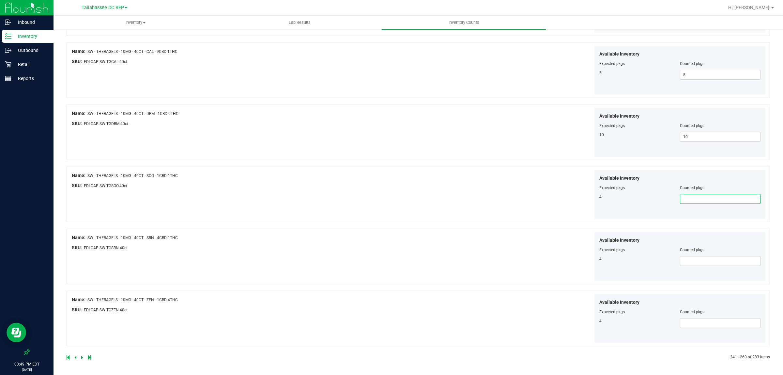
type input "4"
click at [702, 261] on span at bounding box center [720, 261] width 81 height 10
type input "4"
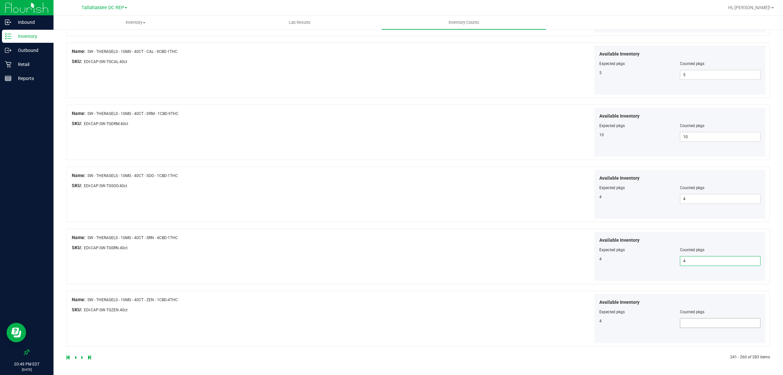
drag, startPoint x: 696, startPoint y: 323, endPoint x: 693, endPoint y: 320, distance: 4.6
click at [694, 322] on span at bounding box center [720, 323] width 81 height 10
type input "4"
drag, startPoint x: 399, startPoint y: 299, endPoint x: 320, endPoint y: 306, distance: 78.6
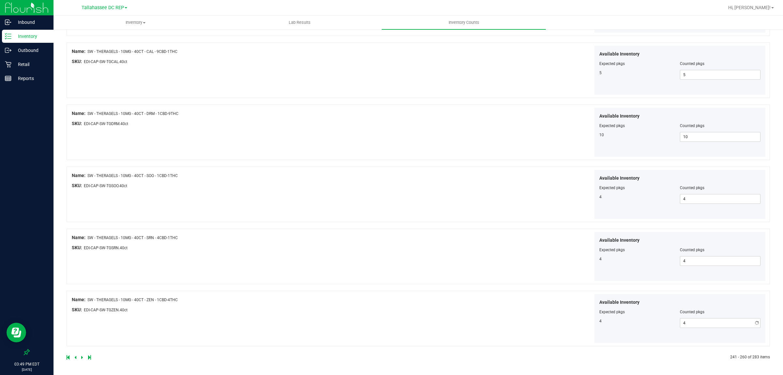
click at [382, 302] on div "Name: SW - THERAGELS - 10MG - 40CT - ZEN - 1CBD-4THC" at bounding box center [245, 299] width 347 height 7
click at [81, 358] on icon at bounding box center [82, 357] width 2 height 4
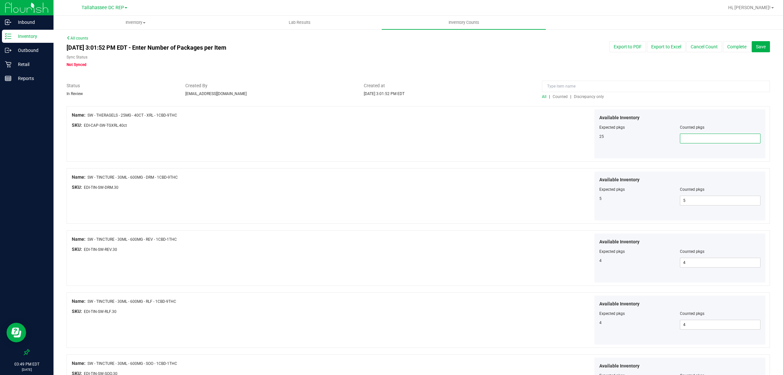
click at [710, 136] on span at bounding box center [720, 138] width 81 height 10
type input "25"
click at [339, 218] on div "Name: SW - TINCTURE - 30ML - 600MG - DRM - 1CBD-9THC SKU: EDI-TIN-SW-DRM.30 Ava…" at bounding box center [418, 195] width 703 height 55
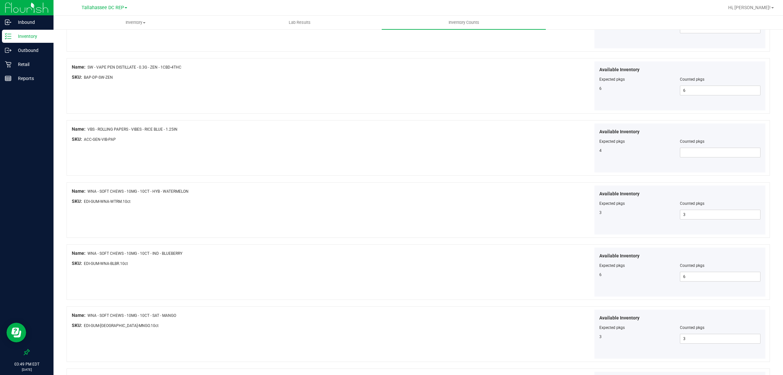
scroll to position [775, 0]
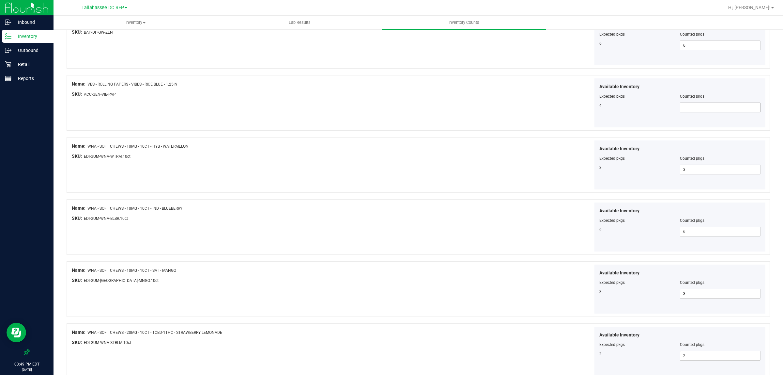
click at [682, 111] on span at bounding box center [720, 107] width 81 height 10
type input "4"
click at [537, 162] on div "Available Inventory Expected pkgs Counted pkgs 3 3 3" at bounding box center [592, 164] width 347 height 49
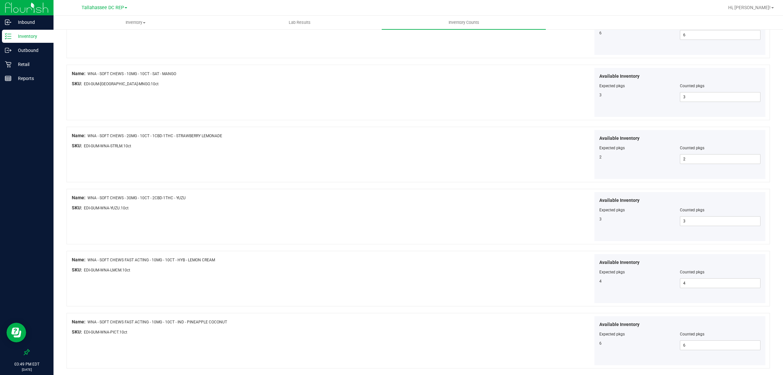
scroll to position [996, 0]
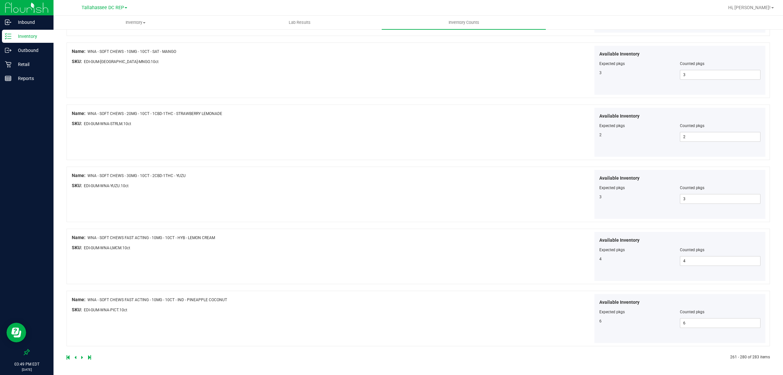
click at [84, 360] on div at bounding box center [243, 357] width 352 height 6
click at [81, 357] on icon at bounding box center [82, 357] width 2 height 4
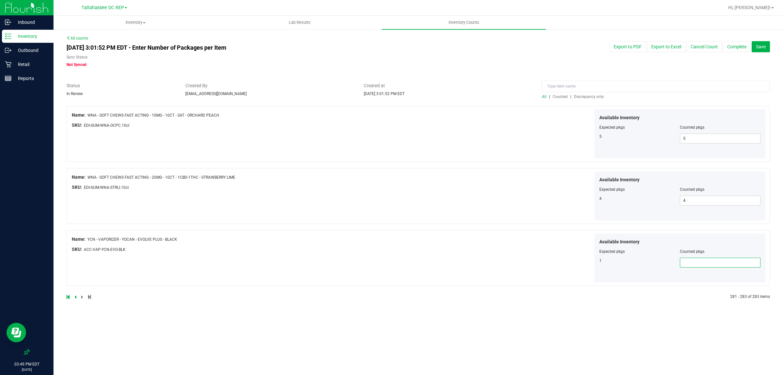
click at [692, 266] on span at bounding box center [720, 262] width 81 height 10
type input "1"
click at [756, 47] on span "Save" at bounding box center [761, 46] width 10 height 5
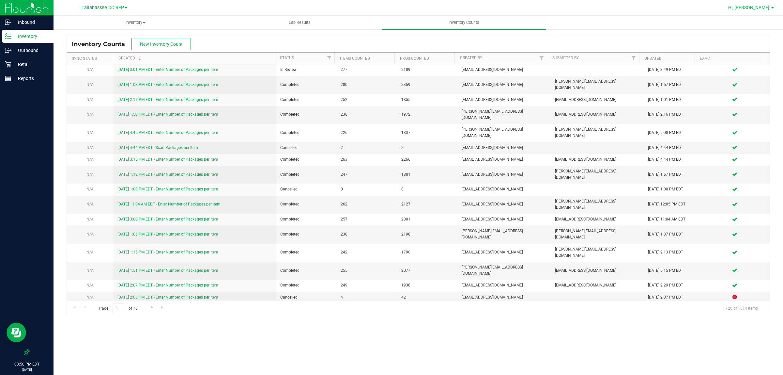
click at [770, 8] on span "Hi, [PERSON_NAME]!" at bounding box center [749, 7] width 42 height 5
click at [740, 58] on span "Sign Out" at bounding box center [749, 57] width 19 height 7
